Goal: Task Accomplishment & Management: Use online tool/utility

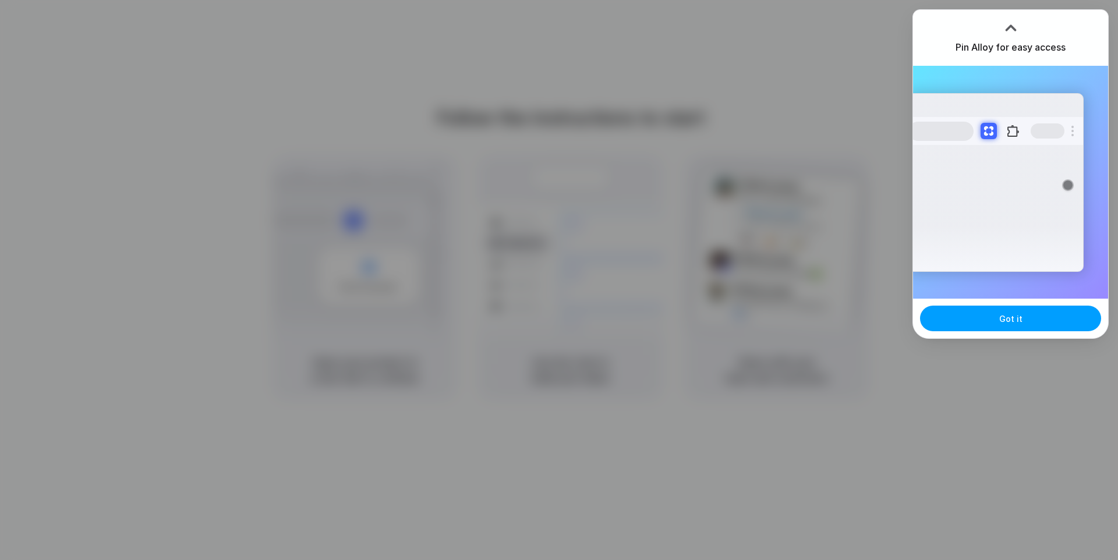
click at [995, 324] on button "Got it" at bounding box center [1010, 319] width 181 height 26
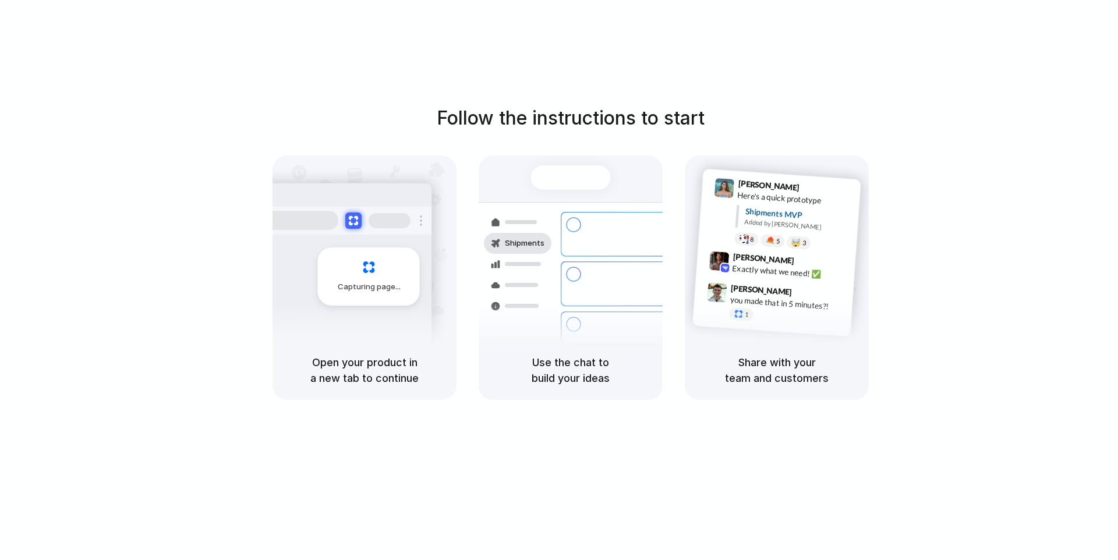
click at [375, 268] on div "Capturing page" at bounding box center [369, 277] width 102 height 58
click at [592, 267] on div "Express delivery to NYC" at bounding box center [649, 278] width 126 height 23
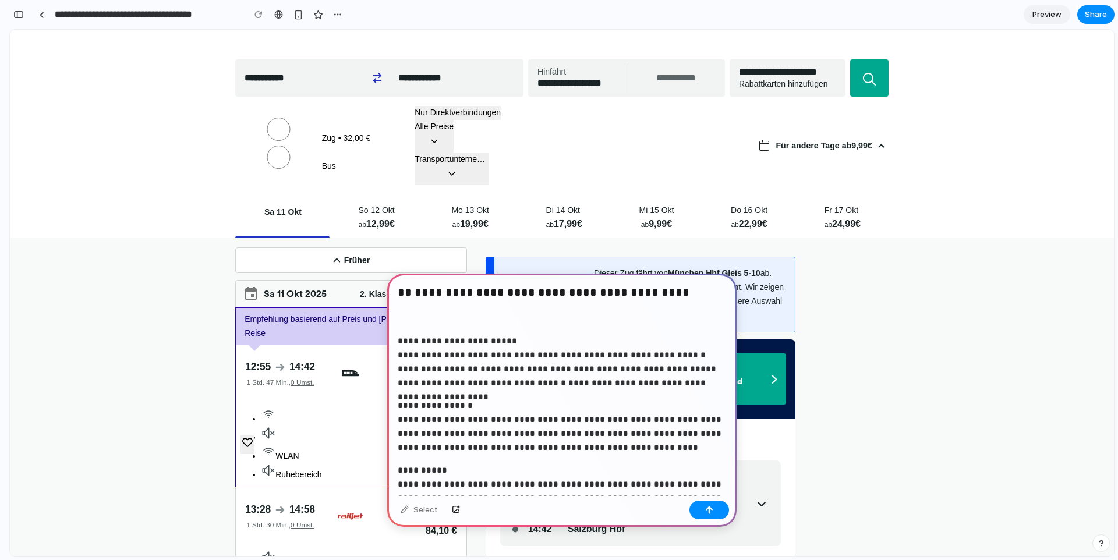
click at [428, 327] on div "**********" at bounding box center [561, 462] width 349 height 376
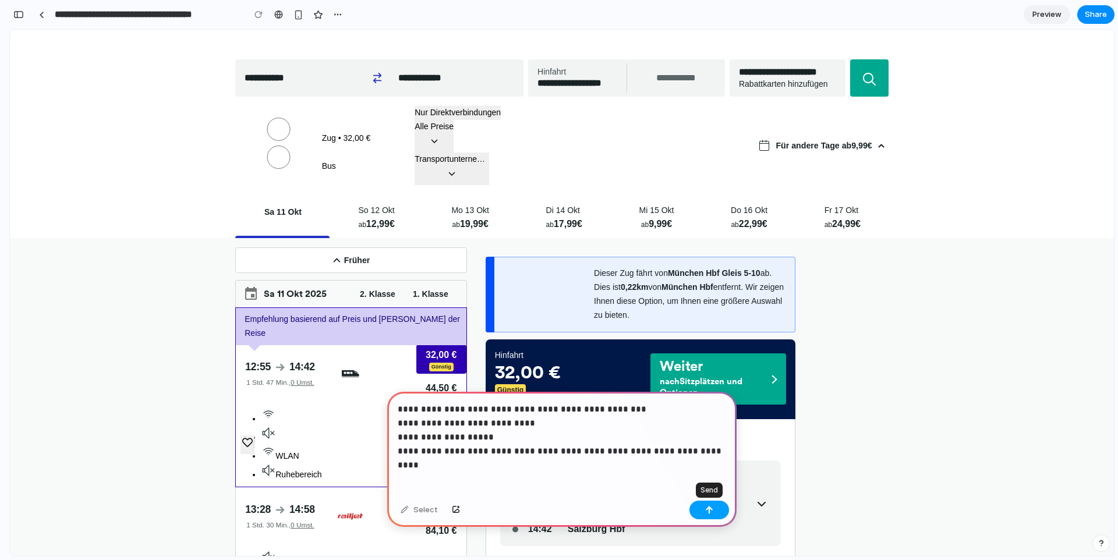
click at [707, 513] on div "button" at bounding box center [709, 510] width 8 height 8
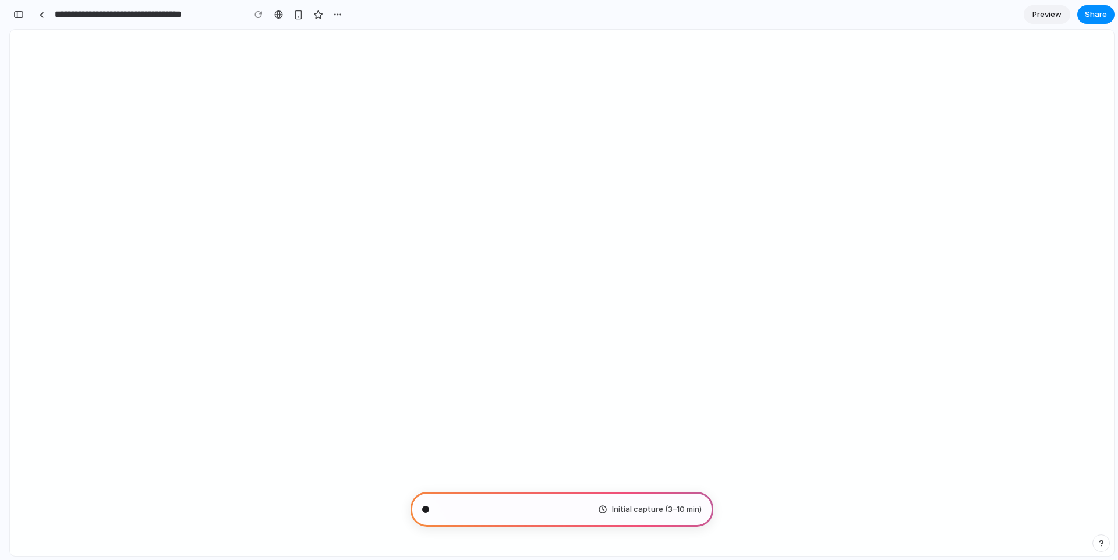
type input "**********"
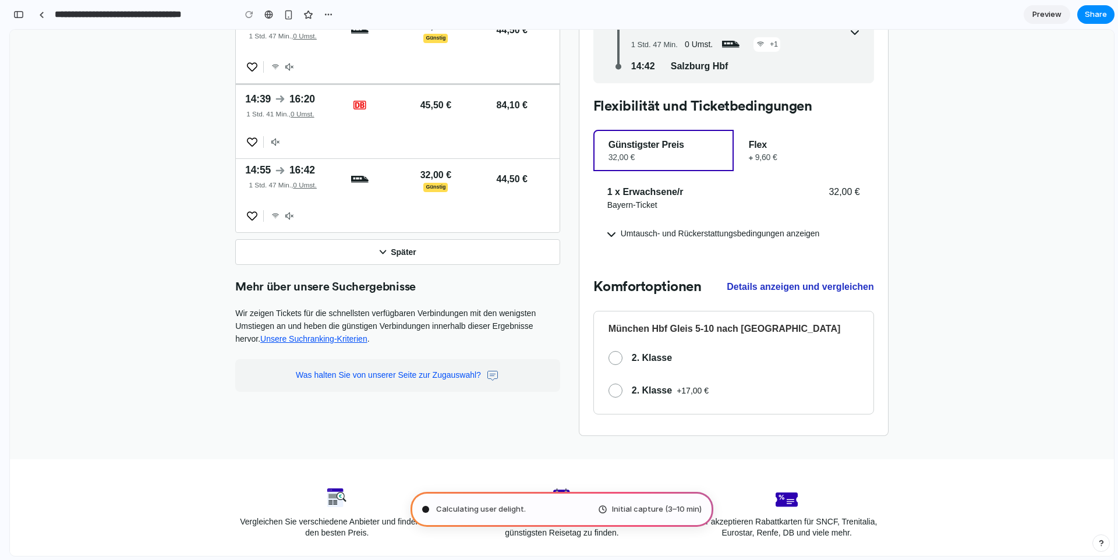
scroll to position [627, 0]
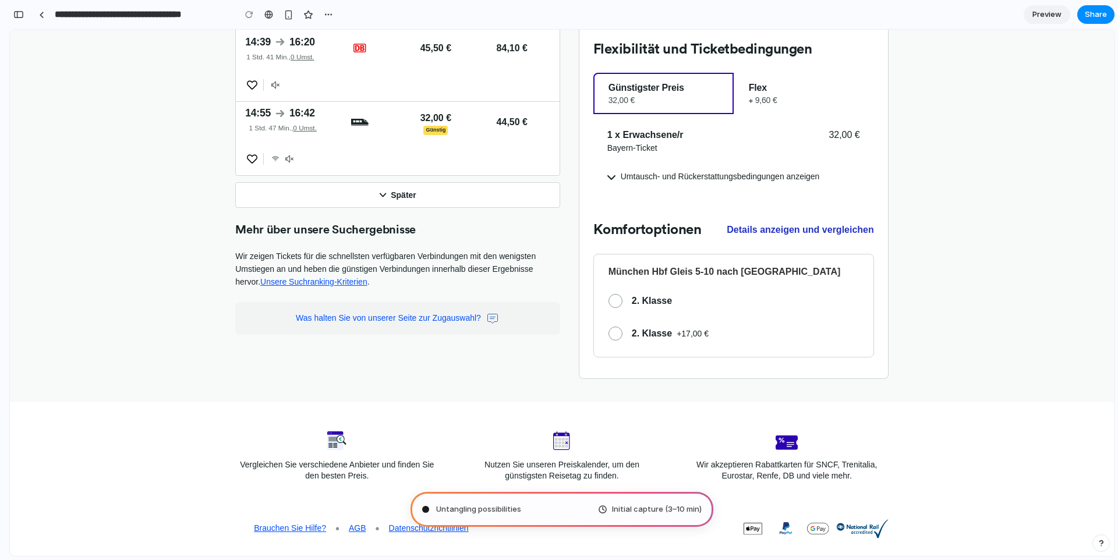
click at [552, 514] on div "Untangling possibilities Initial capture (3–10 min)" at bounding box center [562, 509] width 303 height 35
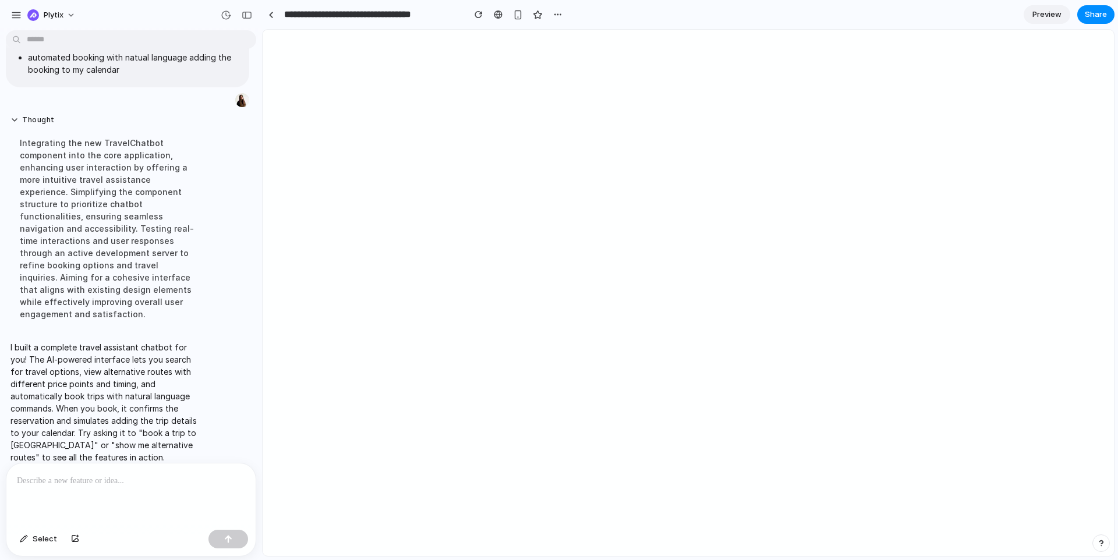
scroll to position [0, 0]
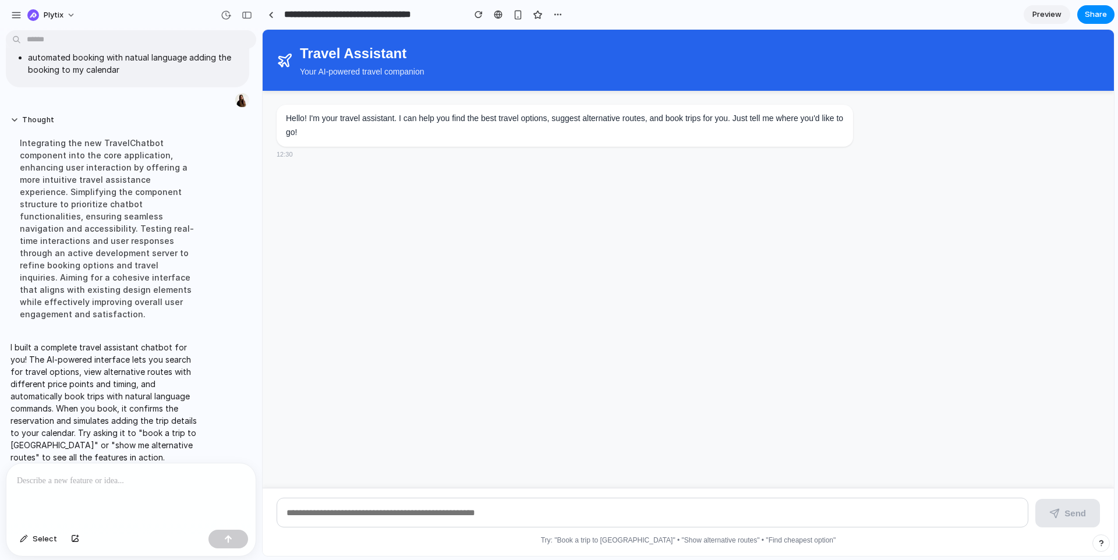
click at [104, 484] on p at bounding box center [131, 481] width 228 height 14
click at [321, 519] on input "text" at bounding box center [653, 513] width 752 height 30
type input "**********"
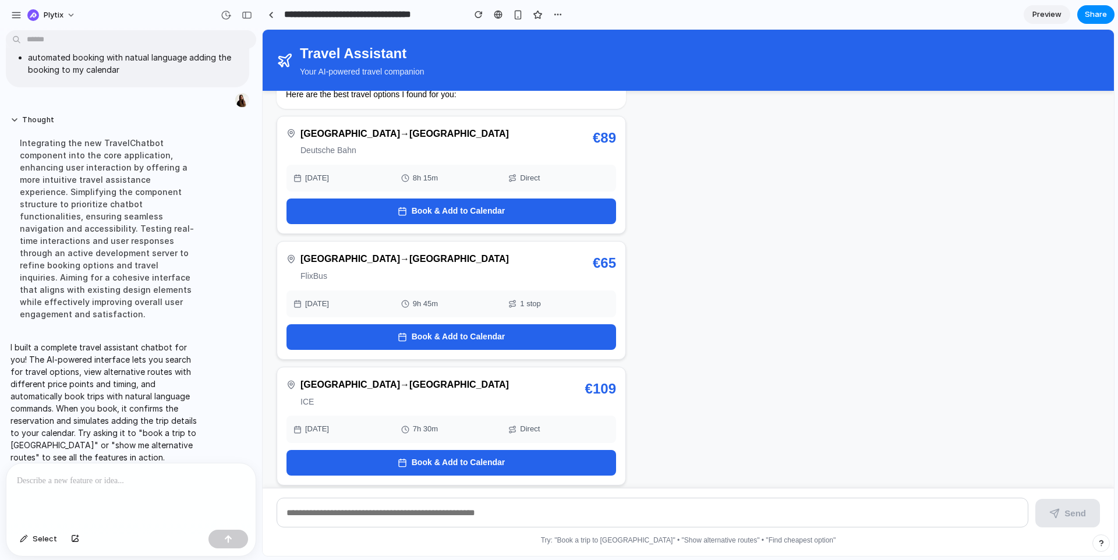
scroll to position [173, 0]
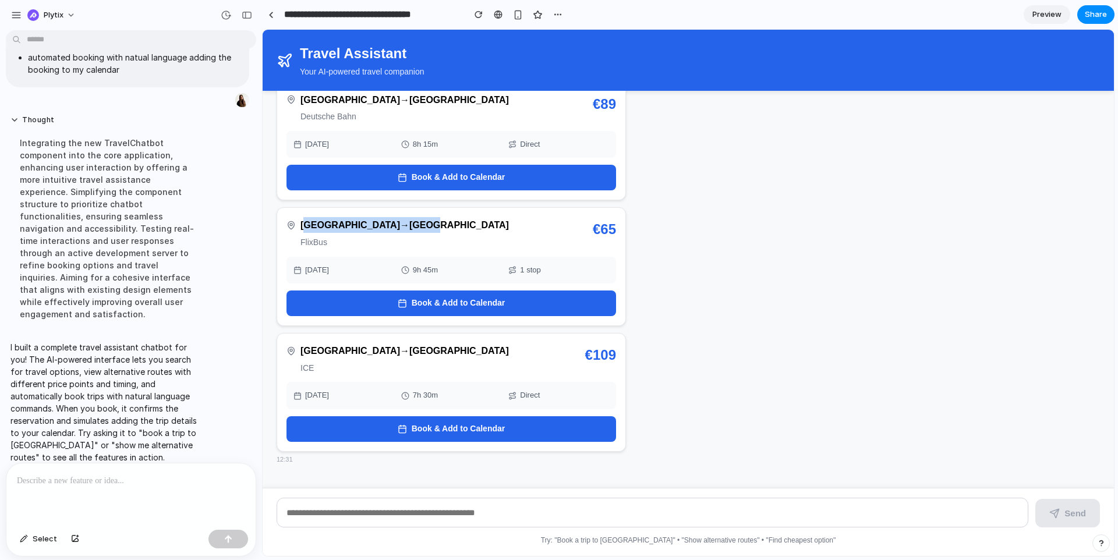
drag, startPoint x: 393, startPoint y: 224, endPoint x: 426, endPoint y: 225, distance: 33.2
click at [426, 225] on div "[GEOGRAPHIC_DATA] → [GEOGRAPHIC_DATA] FlixBus € 65" at bounding box center [452, 233] width 330 height 32
click at [479, 308] on span "Book & Add to Calendar" at bounding box center [459, 303] width 94 height 14
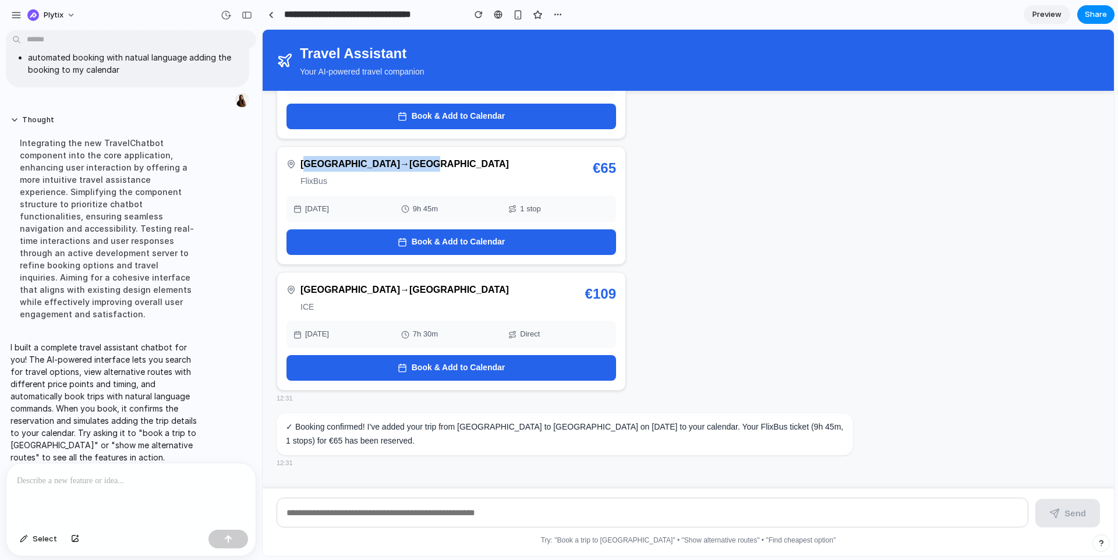
scroll to position [238, 0]
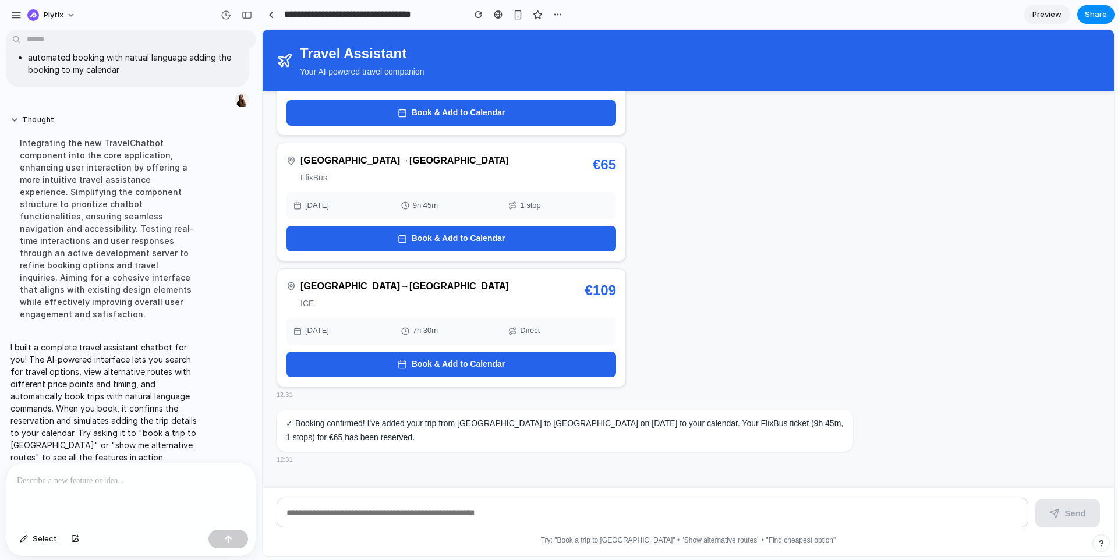
click at [710, 418] on div "✓ Booking confirmed! I've added your trip from [GEOGRAPHIC_DATA] to [GEOGRAPHIC…" at bounding box center [565, 431] width 577 height 42
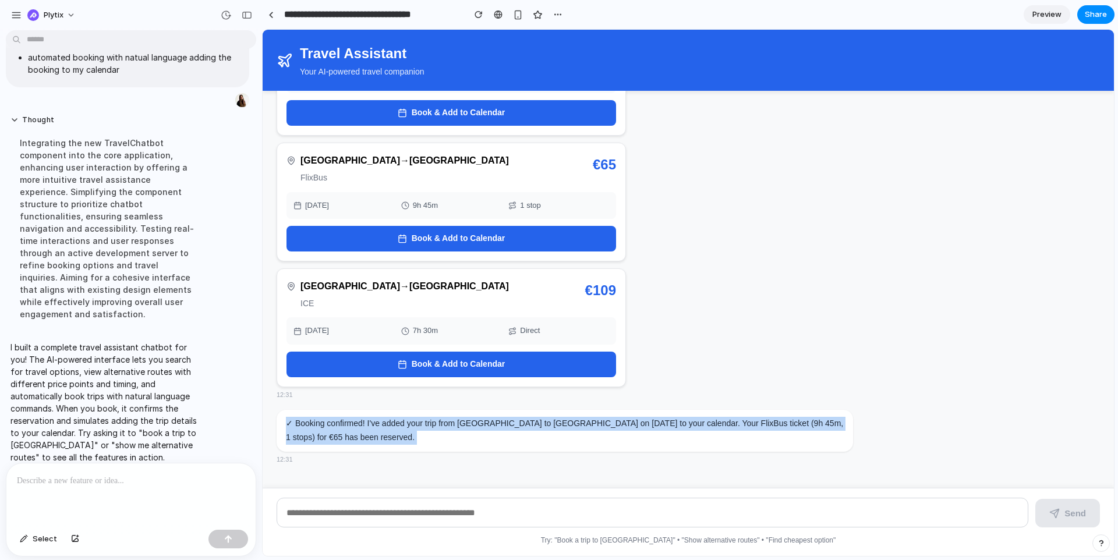
click at [710, 419] on div "✓ Booking confirmed! I've added your trip from [GEOGRAPHIC_DATA] to [GEOGRAPHIC…" at bounding box center [565, 431] width 577 height 42
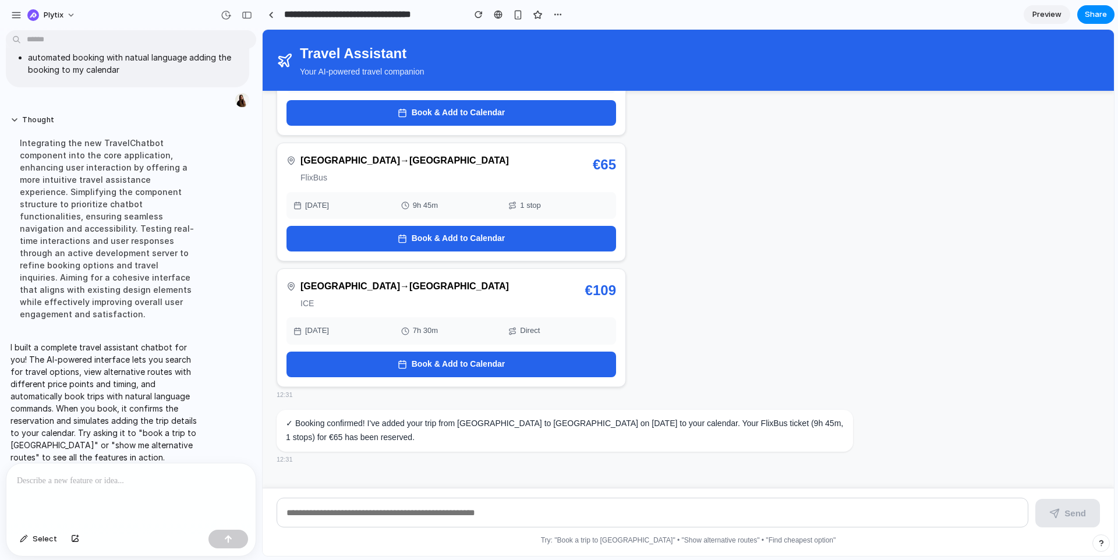
click at [480, 515] on input "text" at bounding box center [653, 513] width 752 height 30
click at [315, 426] on div "✓ Booking confirmed! I've added your trip from [GEOGRAPHIC_DATA] to [GEOGRAPHIC…" at bounding box center [565, 431] width 577 height 42
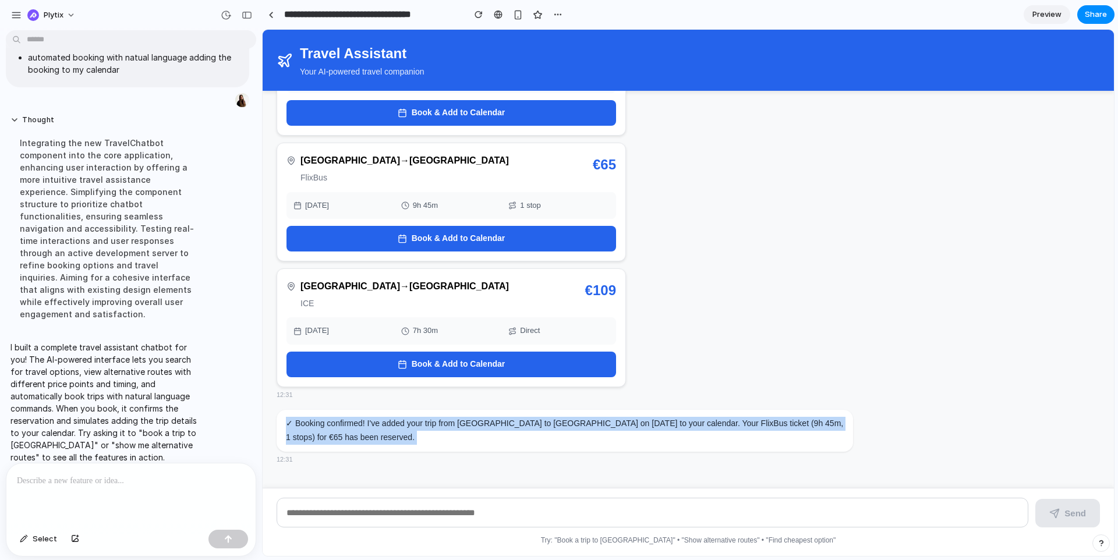
click at [315, 426] on div "✓ Booking confirmed! I've added your trip from [GEOGRAPHIC_DATA] to [GEOGRAPHIC…" at bounding box center [565, 431] width 577 height 42
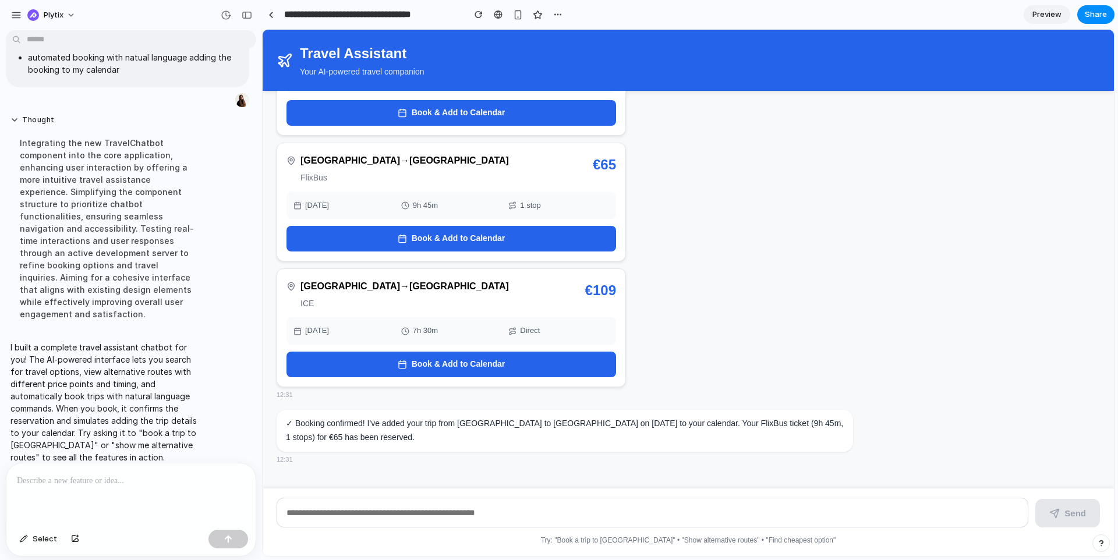
click at [369, 513] on input "text" at bounding box center [653, 513] width 752 height 30
click at [373, 511] on input "text" at bounding box center [653, 513] width 752 height 30
click at [165, 497] on div at bounding box center [130, 495] width 249 height 62
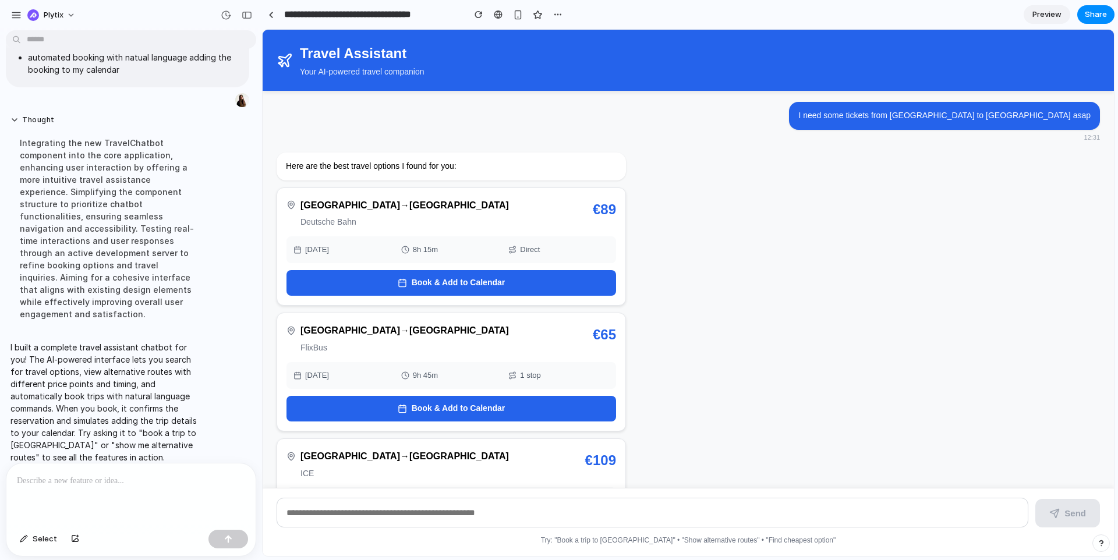
scroll to position [0, 0]
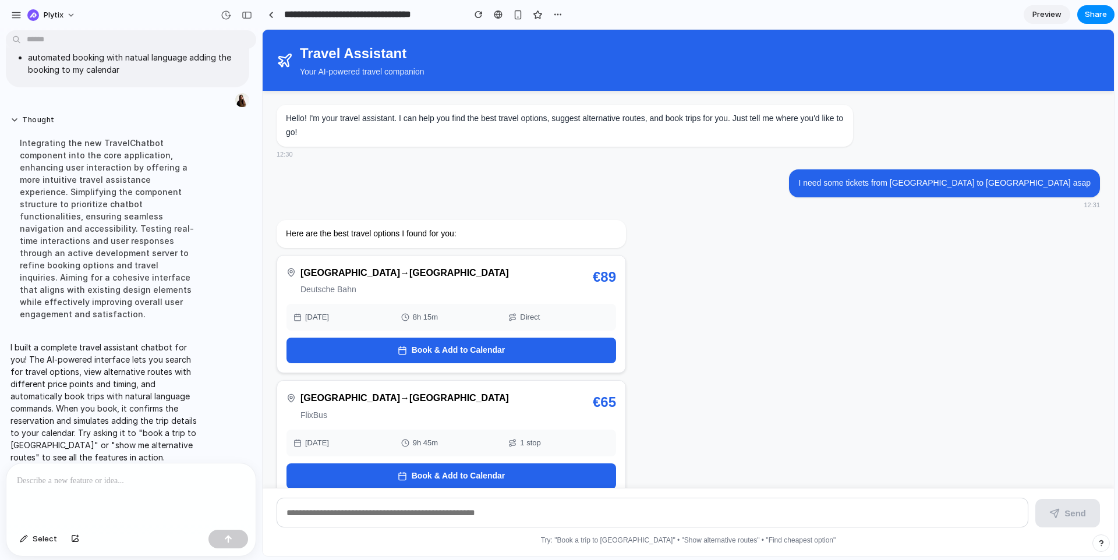
click at [95, 478] on p at bounding box center [131, 481] width 228 height 14
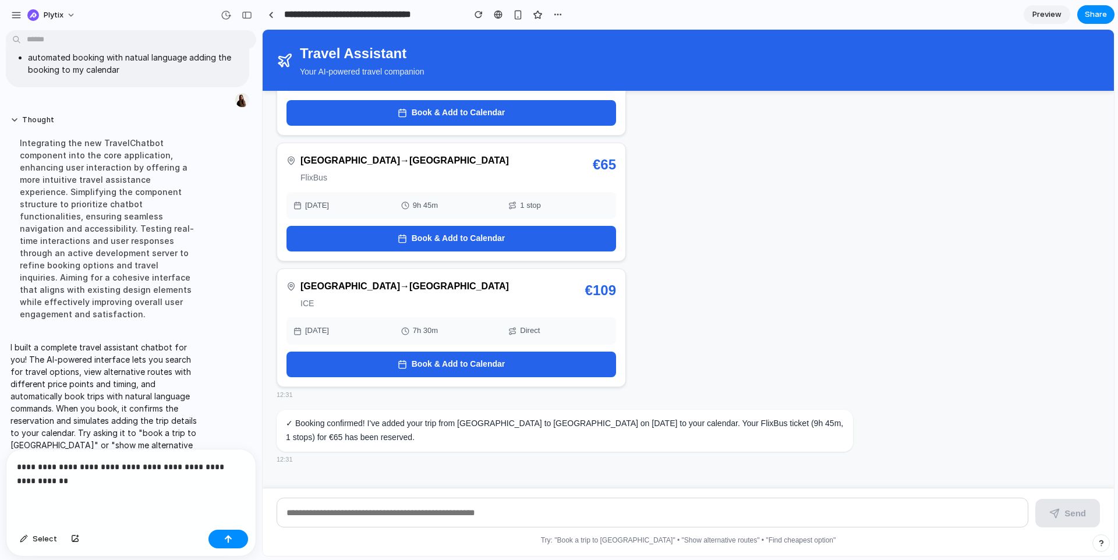
scroll to position [86, 0]
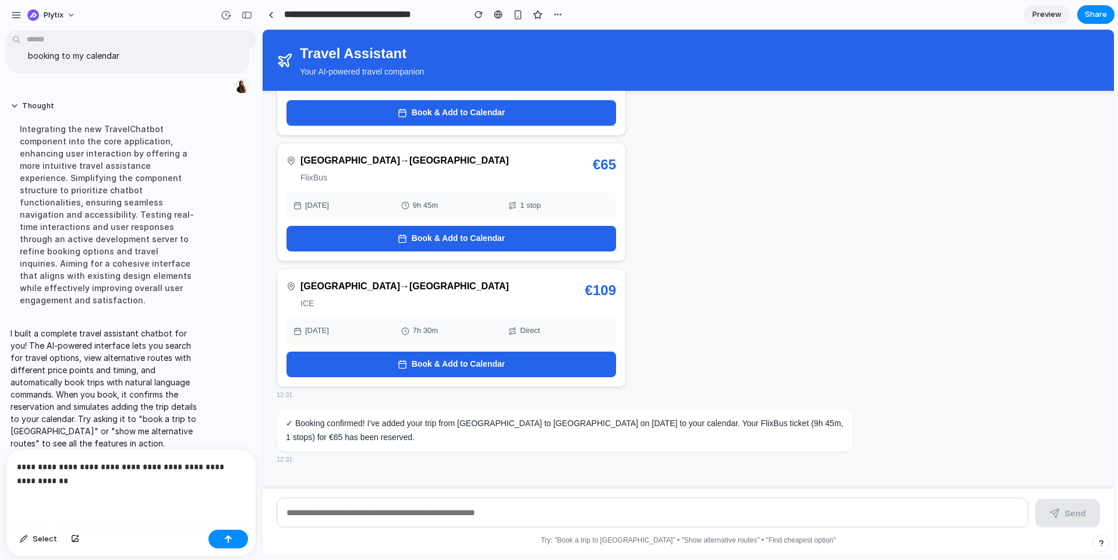
click at [72, 489] on div "**********" at bounding box center [130, 488] width 249 height 76
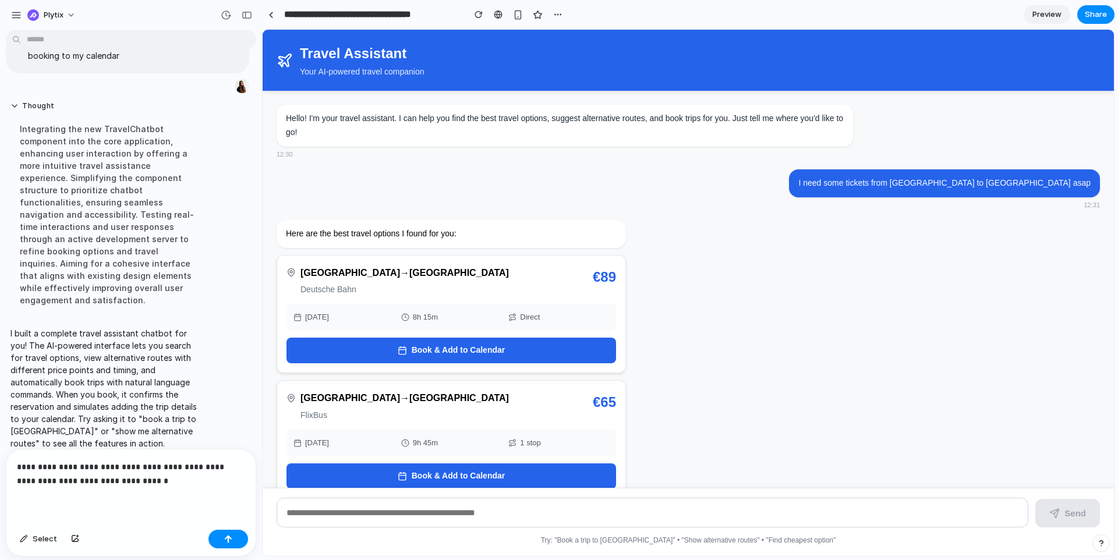
scroll to position [238, 0]
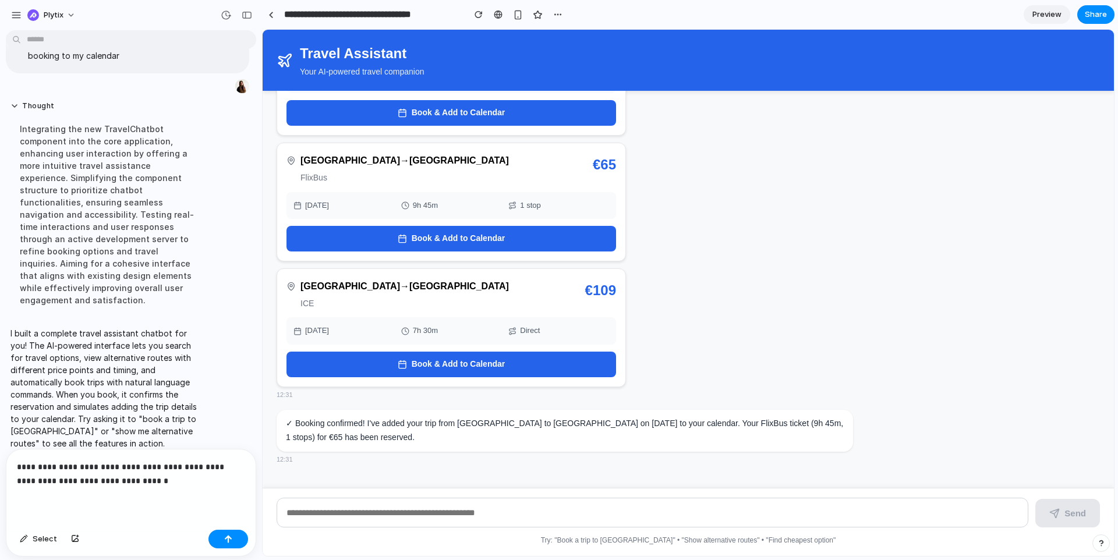
click at [467, 236] on span "Book & Add to Calendar" at bounding box center [459, 239] width 94 height 14
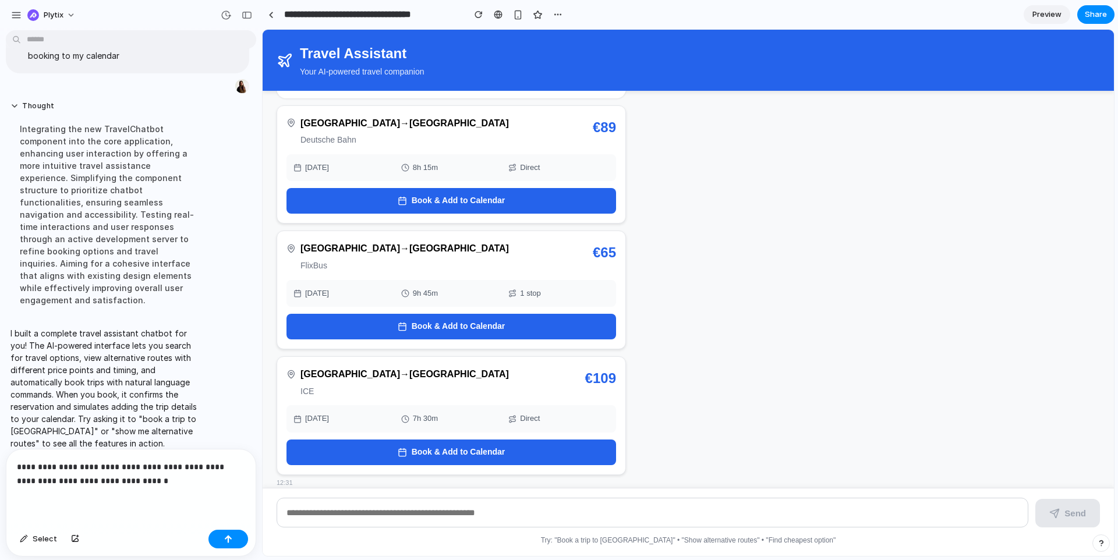
scroll to position [149, 0]
click at [144, 483] on p "**********" at bounding box center [131, 474] width 228 height 28
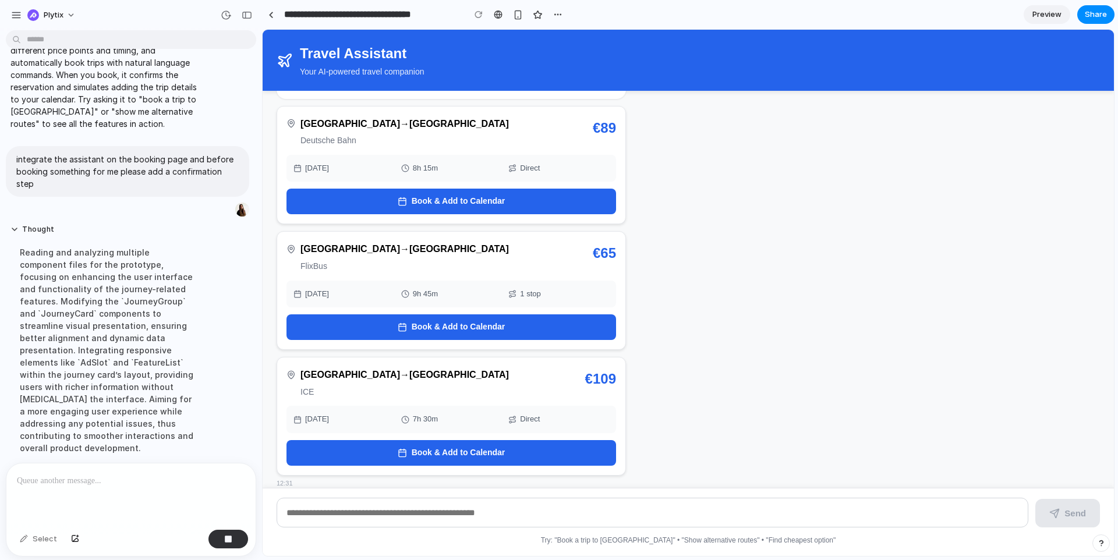
scroll to position [215, 0]
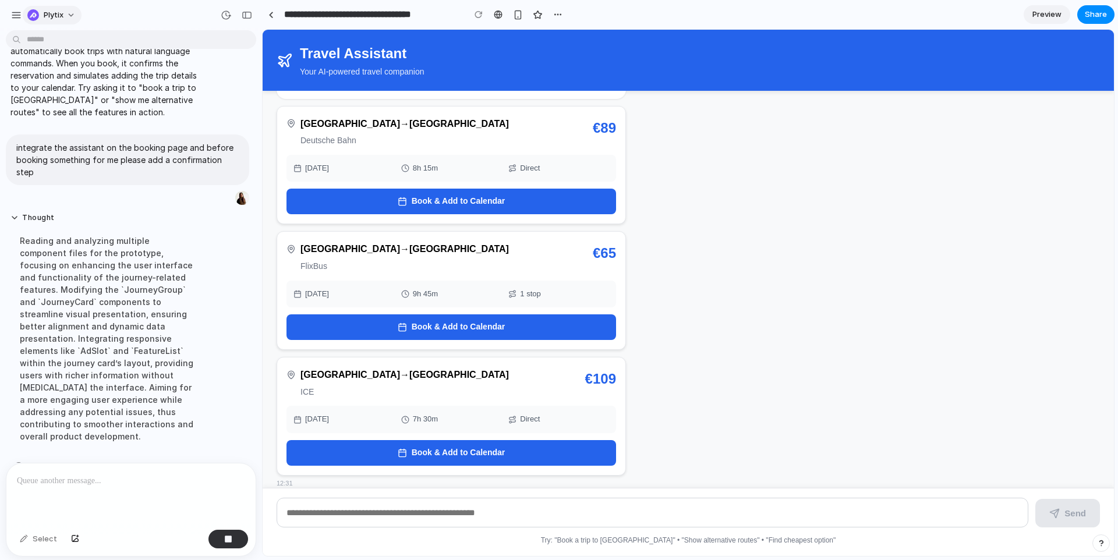
click at [70, 10] on button "Plytix" at bounding box center [52, 15] width 59 height 19
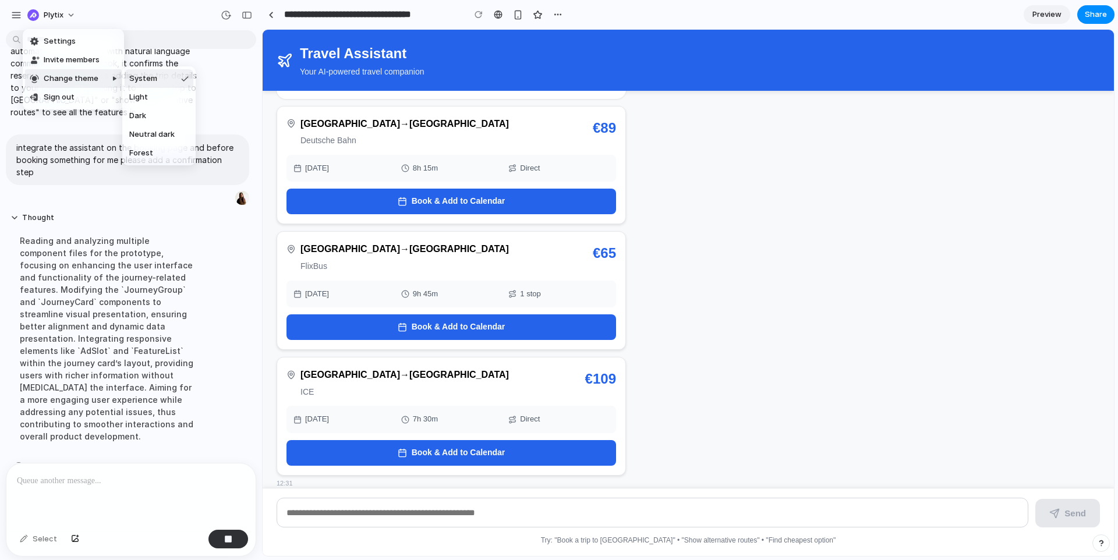
drag, startPoint x: 739, startPoint y: 179, endPoint x: 447, endPoint y: 147, distance: 293.5
click at [739, 179] on div "Settings Invite members Change theme Sign out" at bounding box center [559, 280] width 1118 height 560
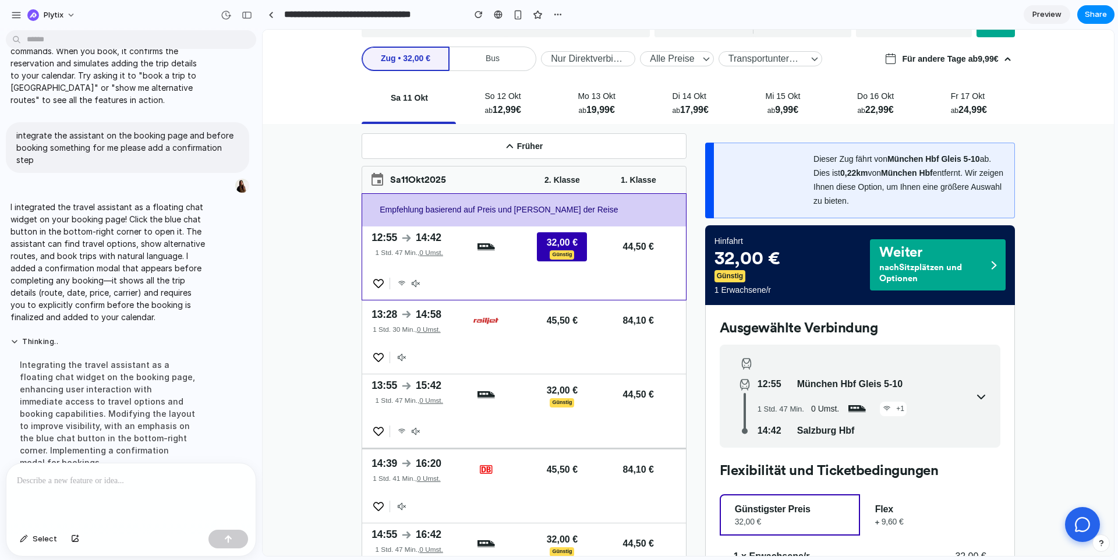
scroll to position [206, 0]
click at [466, 235] on div at bounding box center [486, 246] width 76 height 41
drag, startPoint x: 517, startPoint y: 275, endPoint x: 410, endPoint y: 264, distance: 107.2
click at [508, 274] on div "Abfahrt in 12:55 12:55 Ankunft in 14:42 14:42 1 Std. 47 Min. , 0 Umst. 32,00 € …" at bounding box center [524, 262] width 324 height 73
click at [409, 238] on icon at bounding box center [406, 237] width 9 height 7
